Goal: Transaction & Acquisition: Purchase product/service

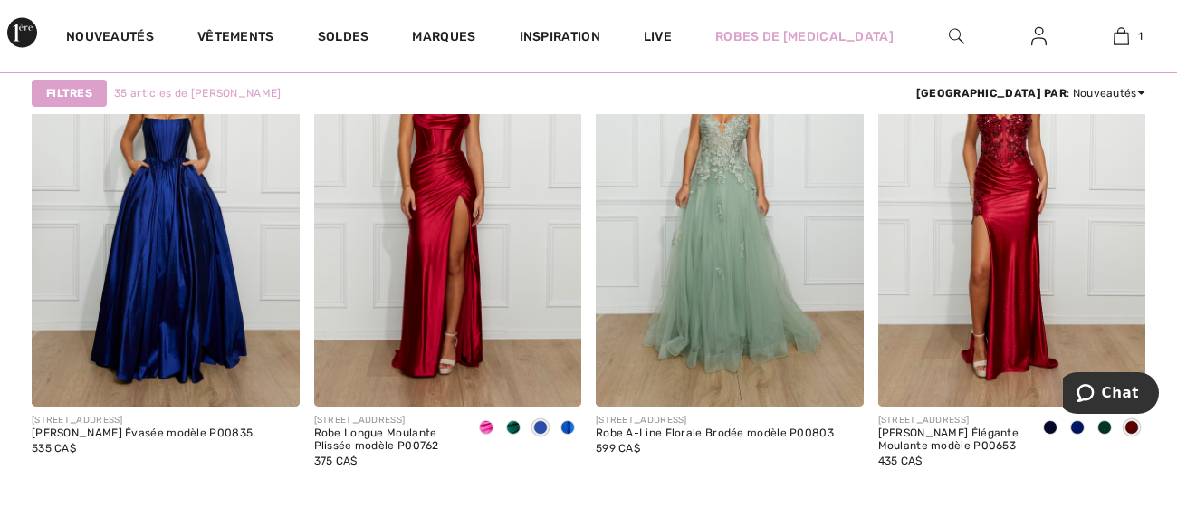
scroll to position [5619, 0]
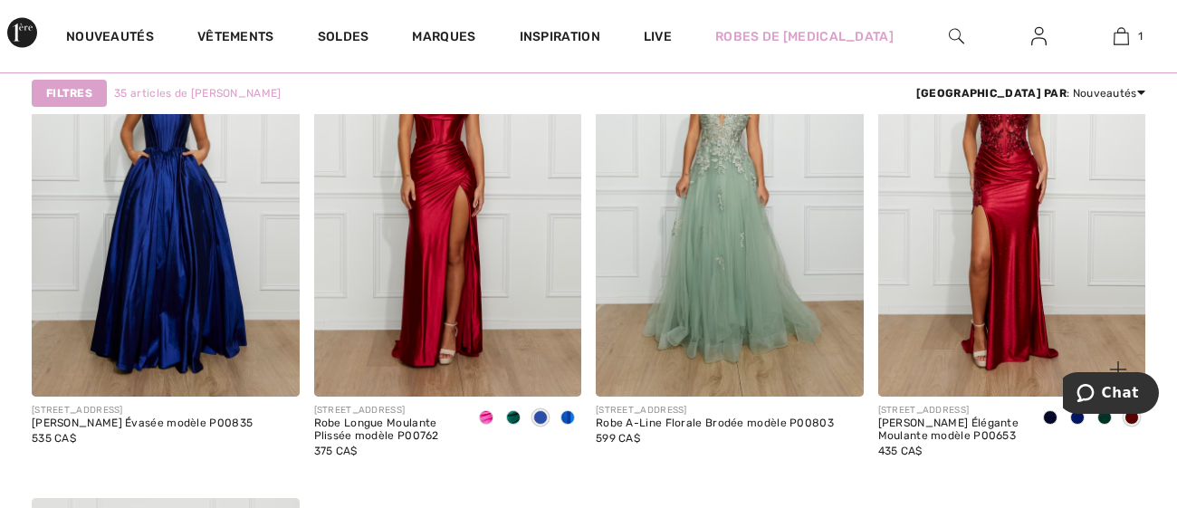
click at [1080, 420] on span at bounding box center [1077, 417] width 14 height 14
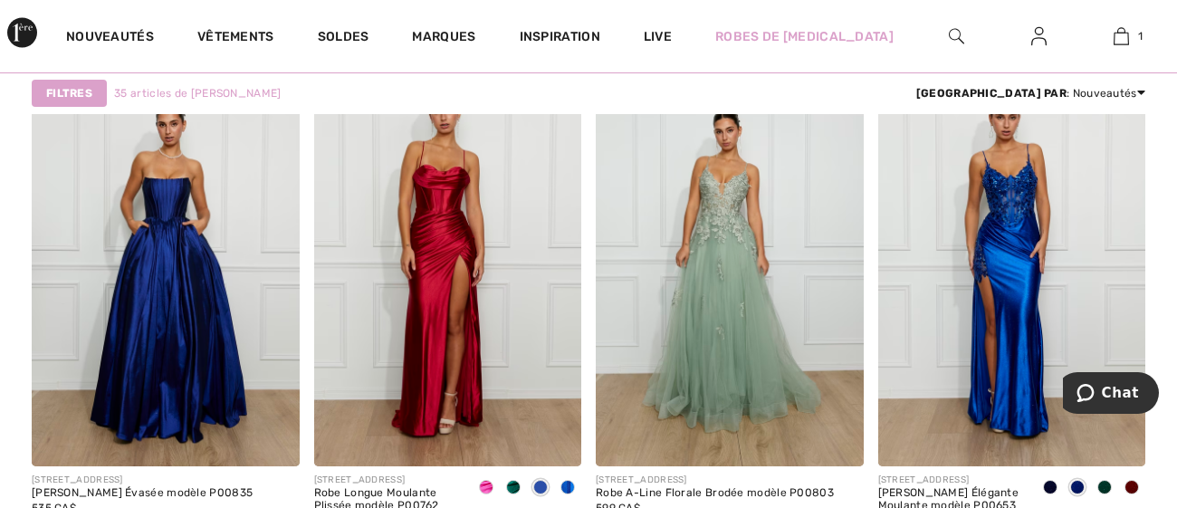
scroll to position [5562, 0]
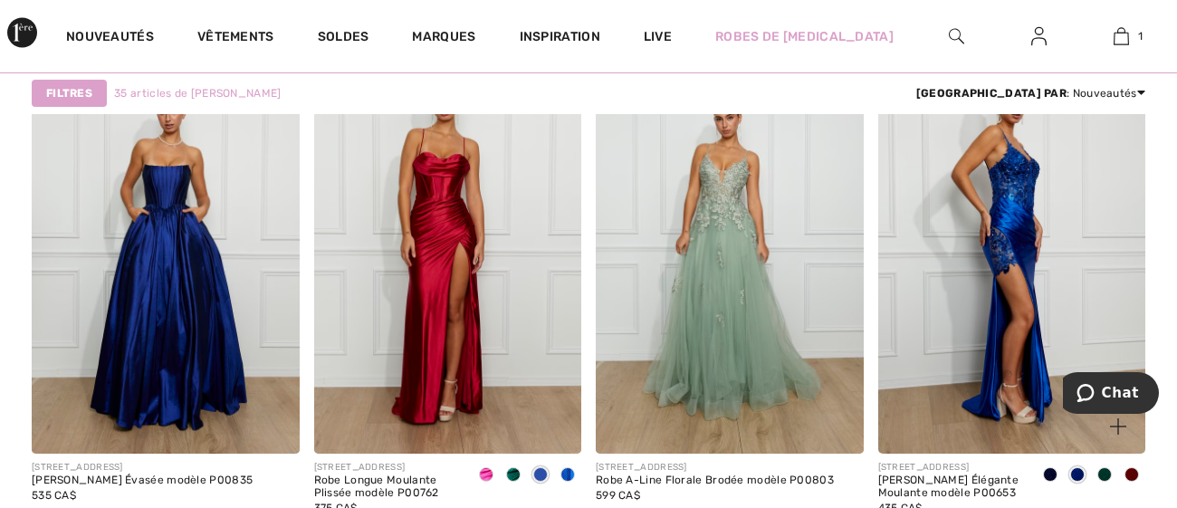
click at [1049, 258] on img at bounding box center [1012, 253] width 268 height 401
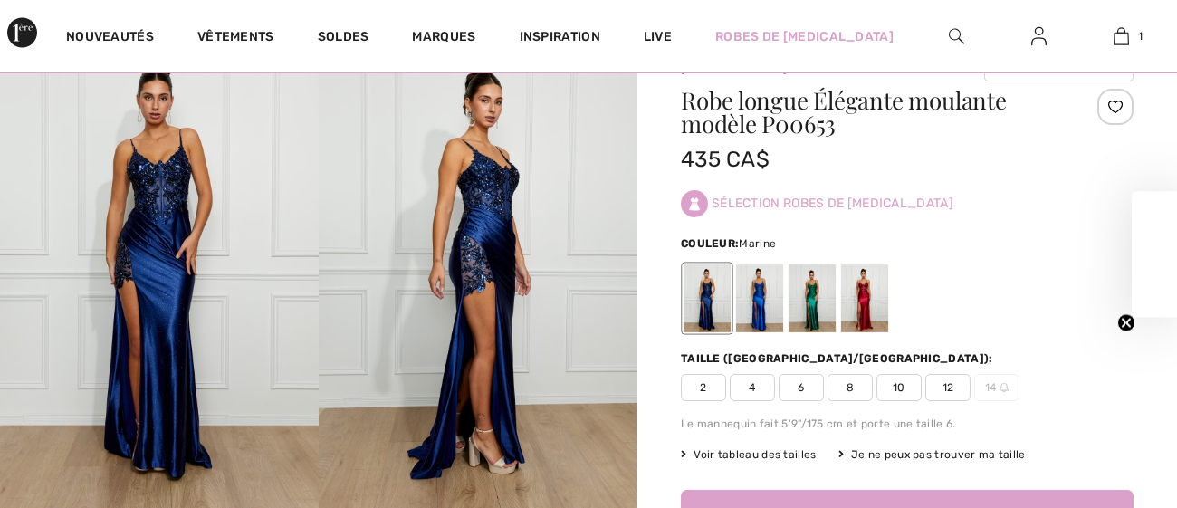
scroll to position [73, 0]
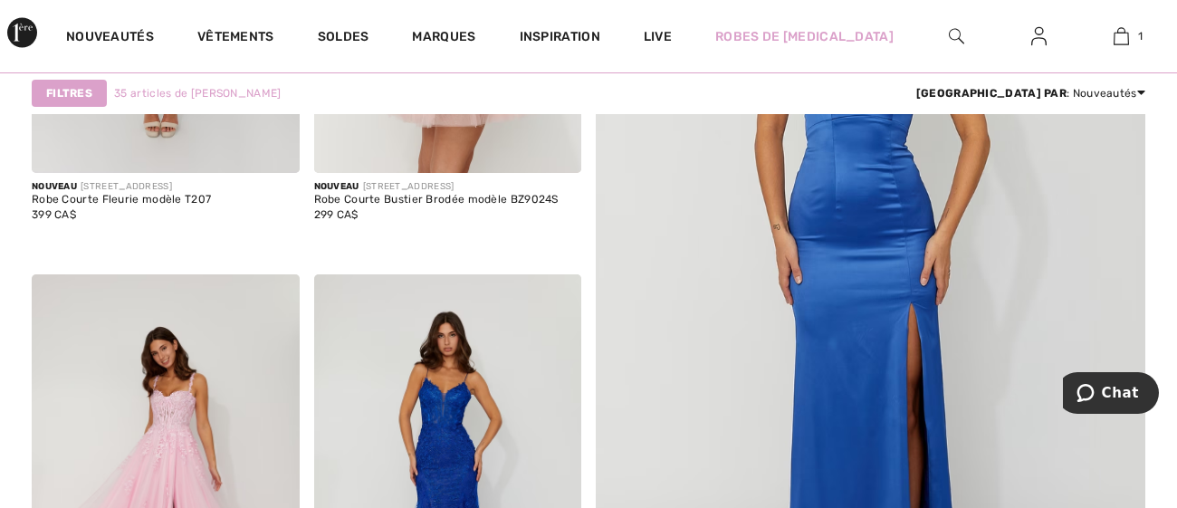
scroll to position [894, 0]
